Goal: Task Accomplishment & Management: Use online tool/utility

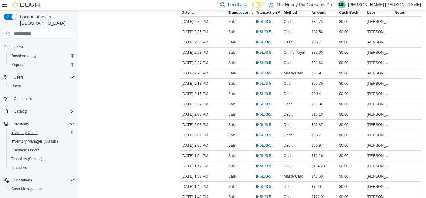
scroll to position [37, 0]
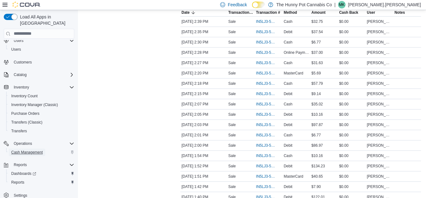
click at [27, 150] on span "Cash Management" at bounding box center [27, 152] width 32 height 5
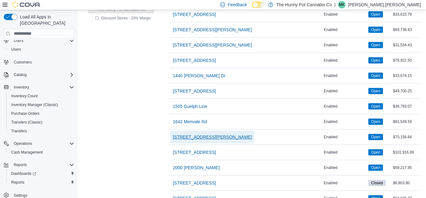
click at [179, 134] on span "[STREET_ADDRESS][PERSON_NAME]" at bounding box center [212, 137] width 79 height 6
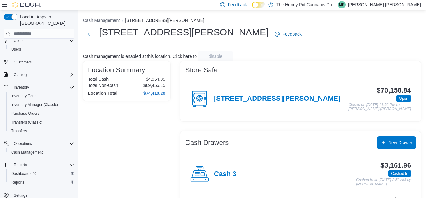
scroll to position [108, 0]
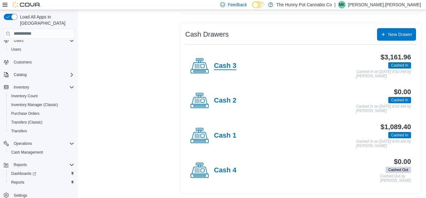
click at [233, 66] on h4 "Cash 3" at bounding box center [225, 66] width 22 height 8
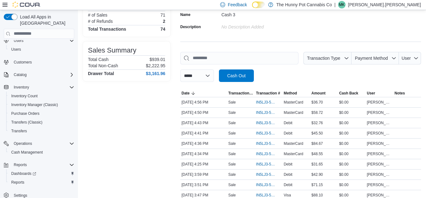
scroll to position [56, 0]
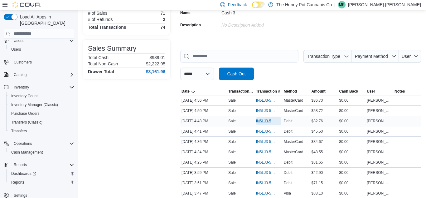
click at [259, 120] on span "IN5LJ3-5756968" at bounding box center [265, 120] width 19 height 5
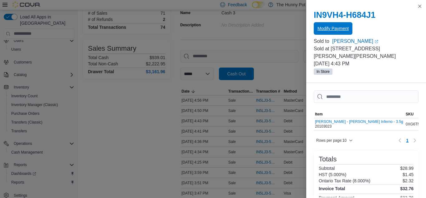
click at [341, 24] on span "Modify Payment" at bounding box center [333, 28] width 31 height 12
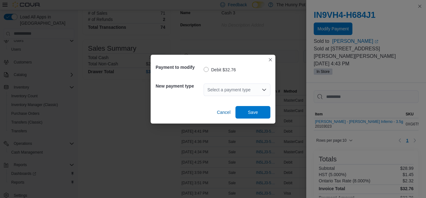
click at [248, 86] on div "Select a payment type" at bounding box center [237, 89] width 67 height 12
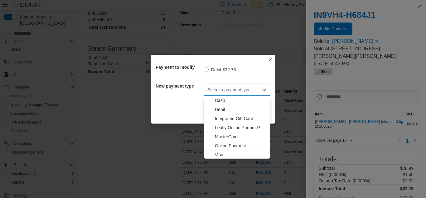
click at [226, 155] on span "Visa" at bounding box center [241, 154] width 52 height 6
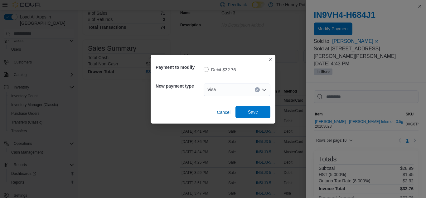
click at [253, 112] on span "Save" at bounding box center [253, 112] width 10 height 6
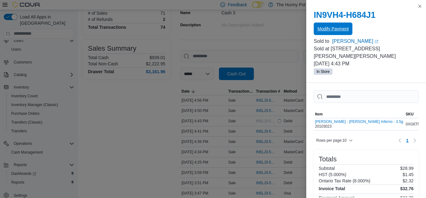
scroll to position [0, 0]
